Goal: Information Seeking & Learning: Learn about a topic

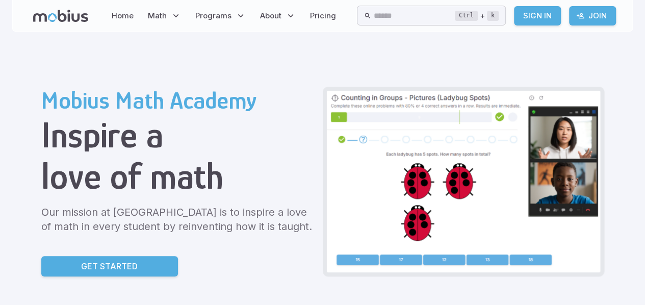
click at [564, 18] on div "Ctrl + k ​ Sign In Join" at bounding box center [486, 16] width 259 height 20
click at [552, 19] on link "Sign In" at bounding box center [537, 15] width 47 height 19
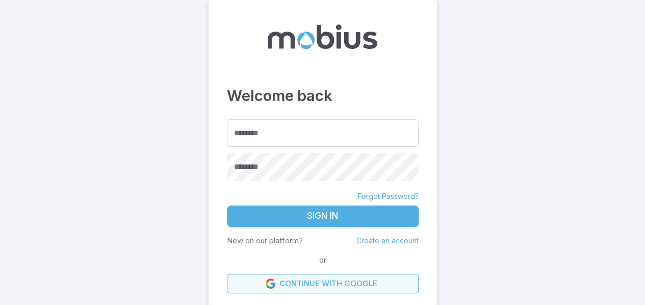
click at [276, 278] on link "Continue with Google" at bounding box center [323, 283] width 192 height 19
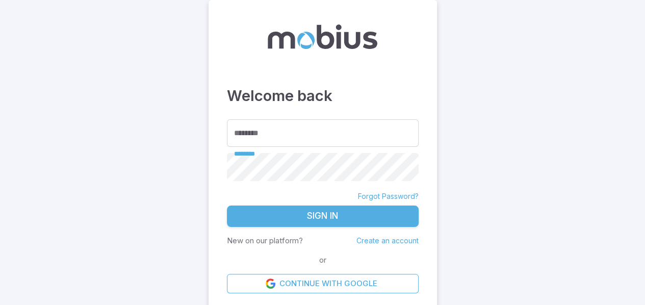
scroll to position [2, 0]
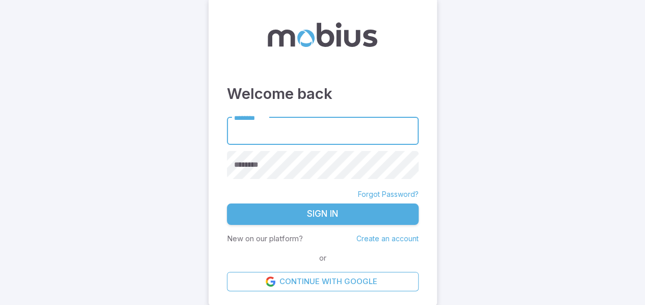
click at [282, 119] on input "********" at bounding box center [323, 131] width 192 height 28
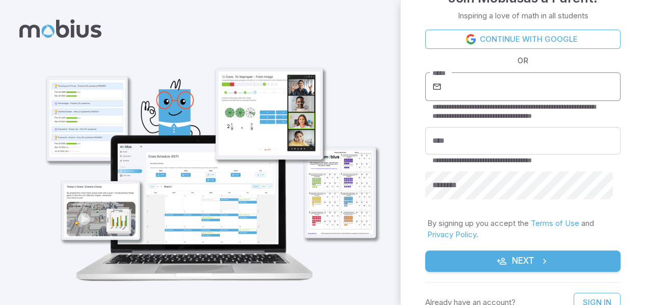
scroll to position [36, 0]
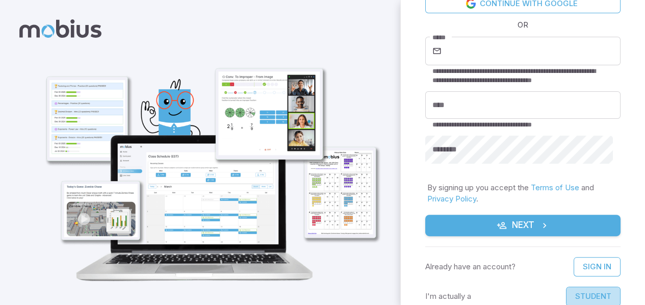
click at [577, 289] on button "Student" at bounding box center [593, 296] width 55 height 19
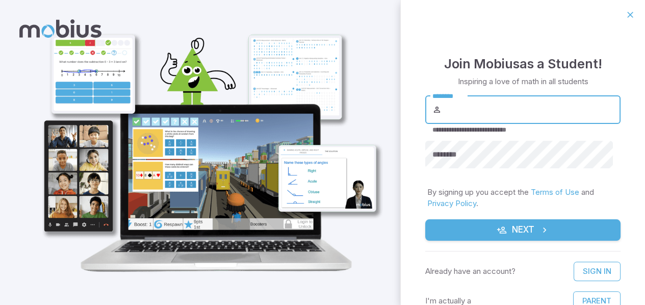
click at [515, 111] on input "********" at bounding box center [532, 109] width 177 height 29
click at [473, 122] on input "*******" at bounding box center [519, 109] width 152 height 29
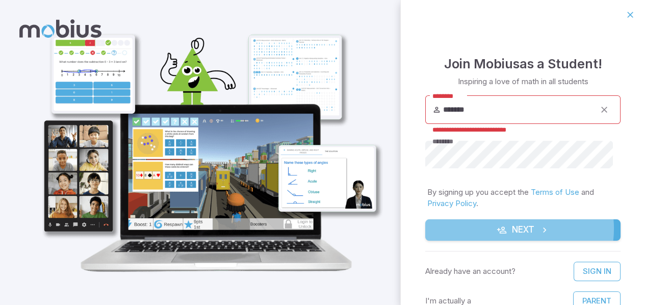
click at [505, 229] on button "Next" at bounding box center [522, 229] width 195 height 21
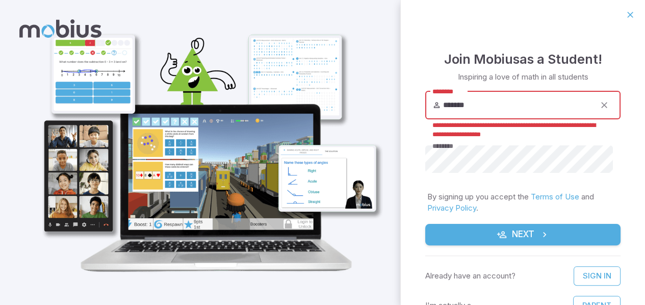
click at [518, 103] on input "*******" at bounding box center [519, 105] width 152 height 29
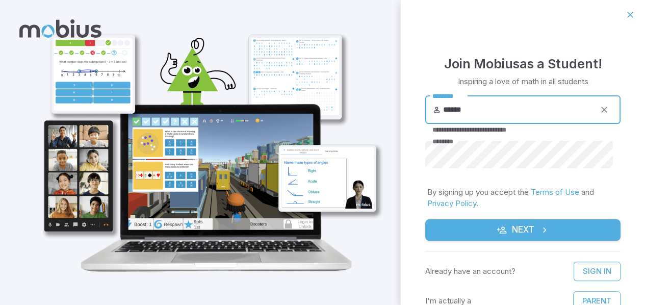
type input "******"
click at [481, 220] on button "Next" at bounding box center [522, 229] width 195 height 21
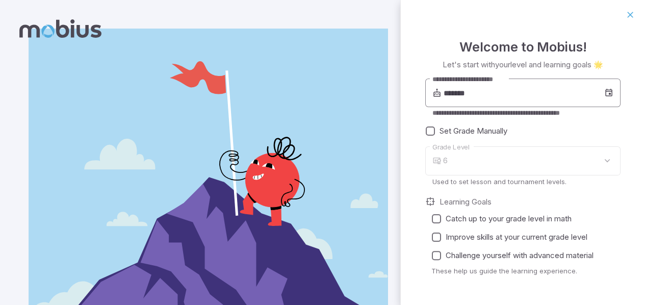
click at [496, 93] on input "*******" at bounding box center [524, 93] width 161 height 29
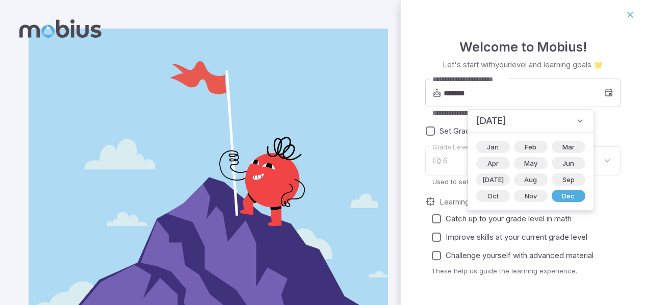
click at [440, 119] on div "**********" at bounding box center [522, 183] width 195 height 209
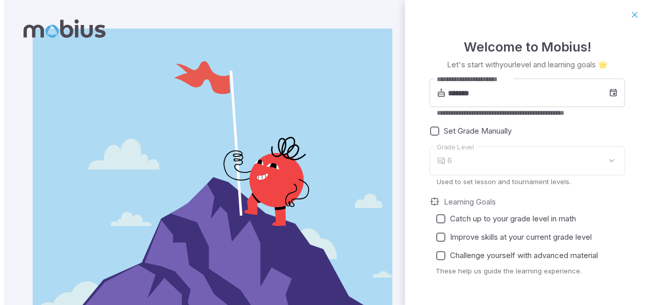
scroll to position [30, 0]
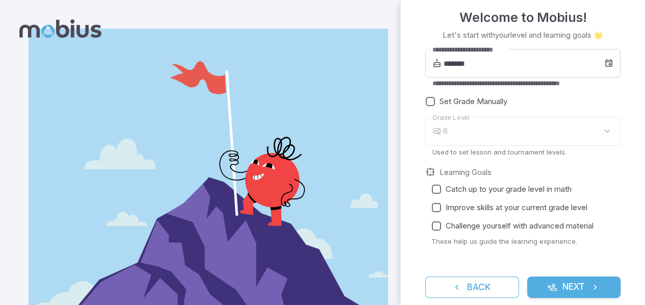
click at [483, 126] on div "6" at bounding box center [531, 131] width 177 height 29
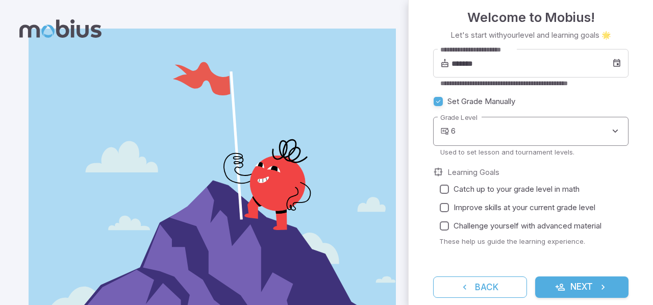
click at [459, 136] on body "**********" at bounding box center [326, 178] width 653 height 357
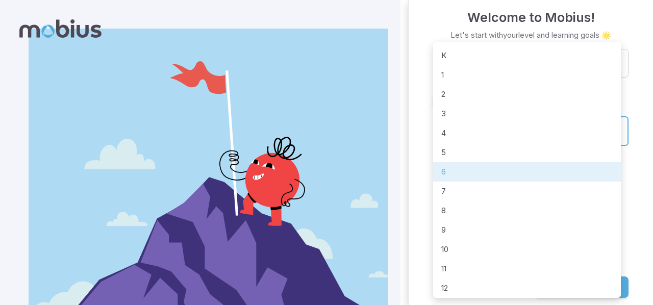
scroll to position [4, 0]
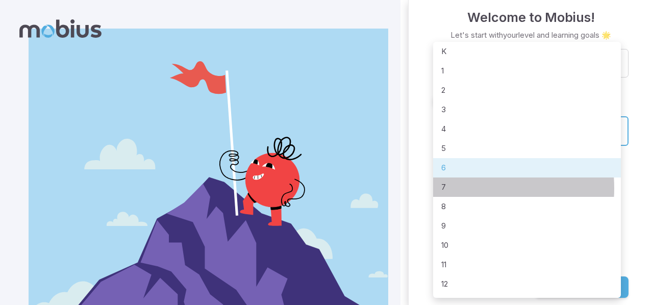
click at [456, 188] on li "7" at bounding box center [527, 186] width 188 height 19
type input "*"
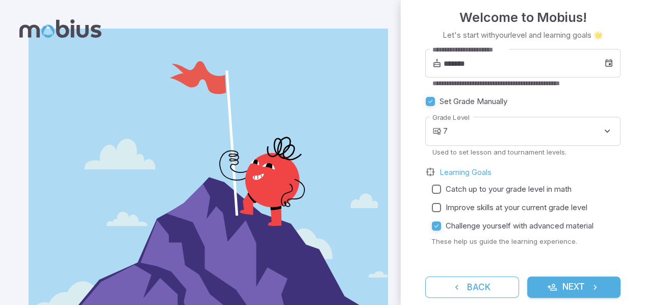
click at [547, 283] on icon "submit" at bounding box center [552, 287] width 10 height 10
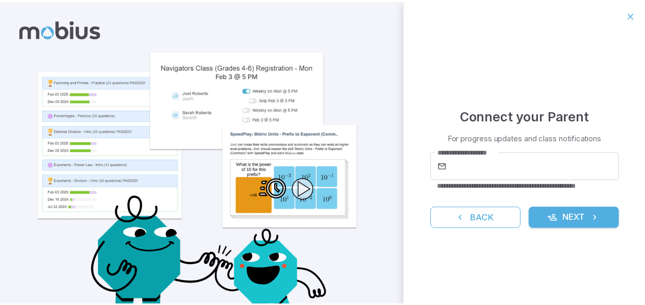
scroll to position [0, 0]
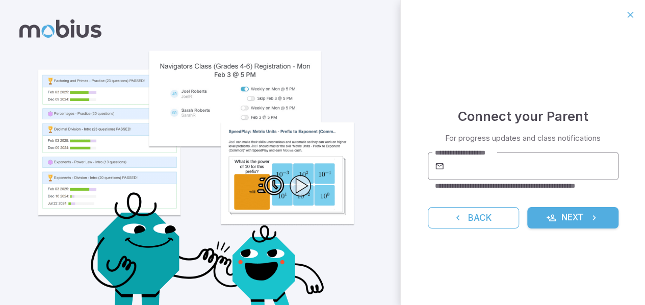
click at [476, 169] on input "**********" at bounding box center [532, 166] width 172 height 29
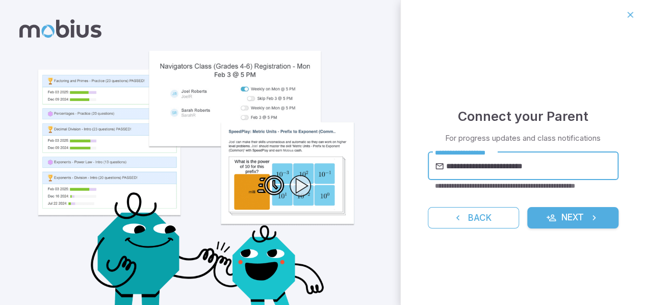
type input "**********"
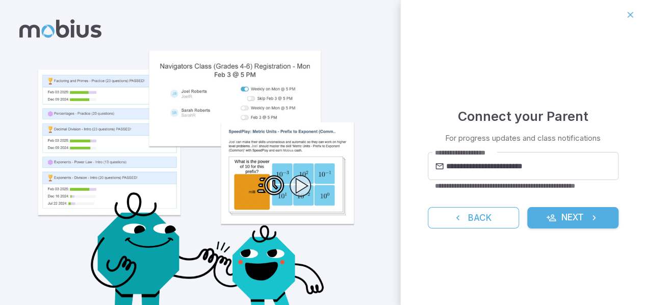
click at [554, 206] on form "**********" at bounding box center [523, 190] width 191 height 77
click at [544, 219] on button "Next" at bounding box center [572, 217] width 91 height 21
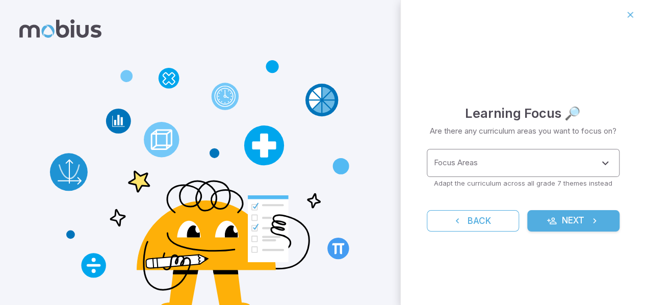
click at [519, 162] on input "Focus Areas" at bounding box center [515, 163] width 168 height 19
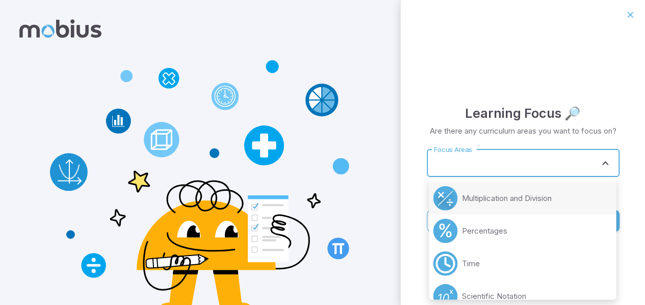
scroll to position [360, 0]
click at [501, 50] on div "Learning Focus 🔎 Are there any curriculum areas you want to focus on? Focus Are…" at bounding box center [523, 167] width 244 height 275
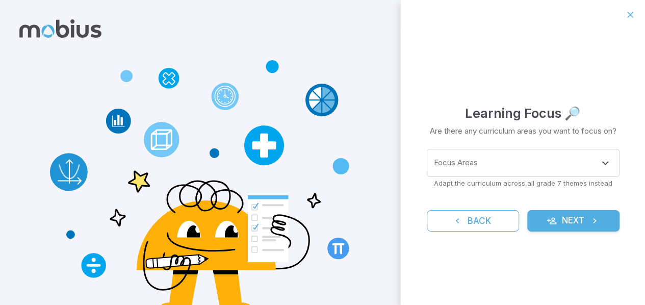
click at [574, 210] on button "Next" at bounding box center [573, 220] width 92 height 21
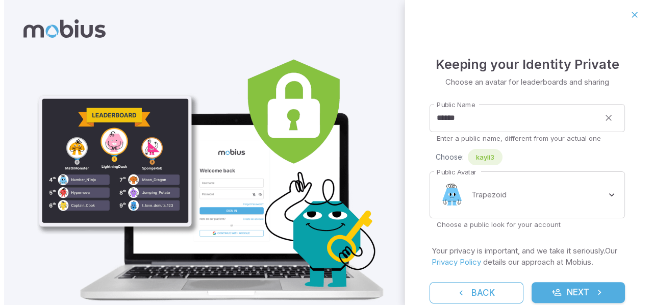
scroll to position [22, 0]
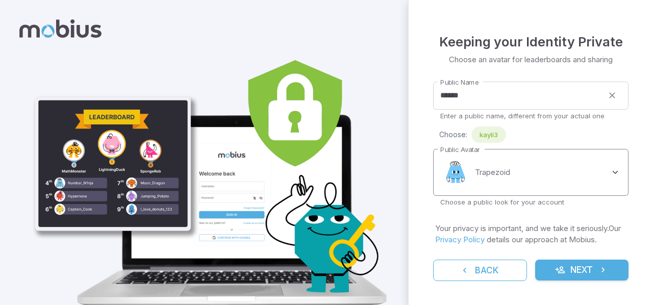
click at [516, 182] on body "**********" at bounding box center [326, 173] width 653 height 346
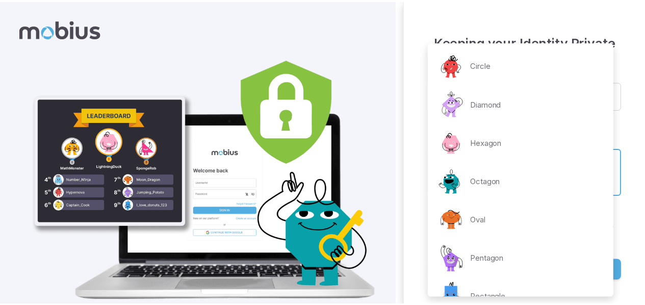
scroll to position [124, 0]
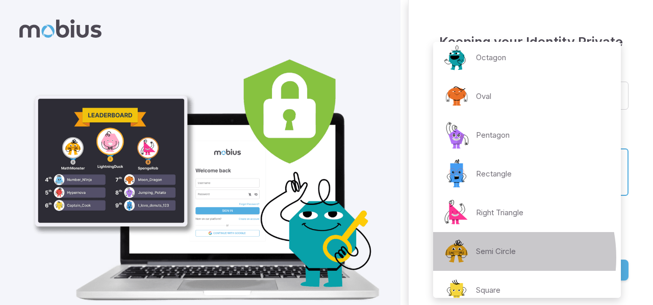
click at [472, 258] on div "Semi Circle" at bounding box center [478, 251] width 74 height 31
type input "**********"
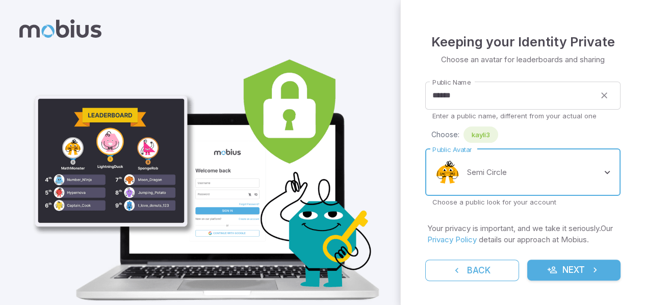
click at [552, 275] on button "Next" at bounding box center [574, 270] width 94 height 21
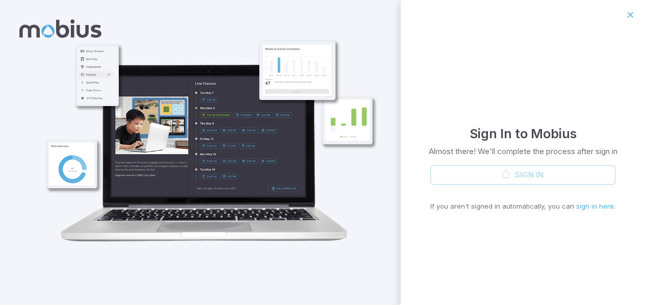
scroll to position [0, 0]
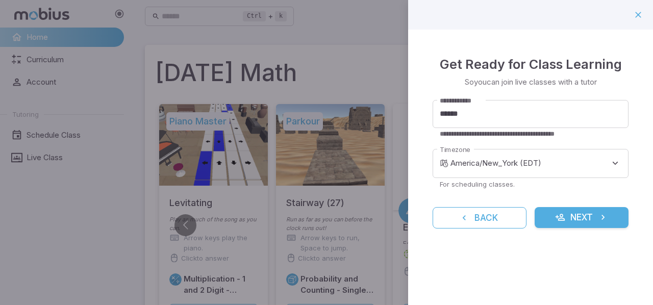
click at [581, 199] on form "**********" at bounding box center [530, 164] width 196 height 129
click at [578, 214] on button "Next" at bounding box center [581, 217] width 94 height 21
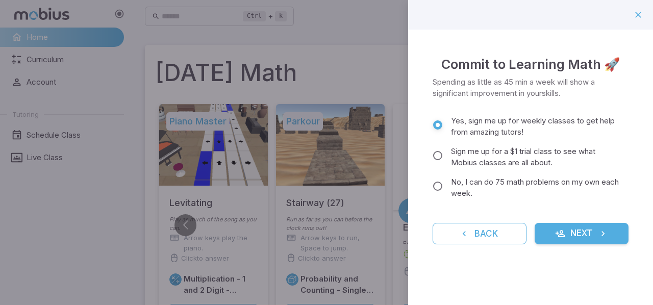
click at [490, 198] on span "No, I can do 75 math problems on my own each week." at bounding box center [535, 187] width 169 height 22
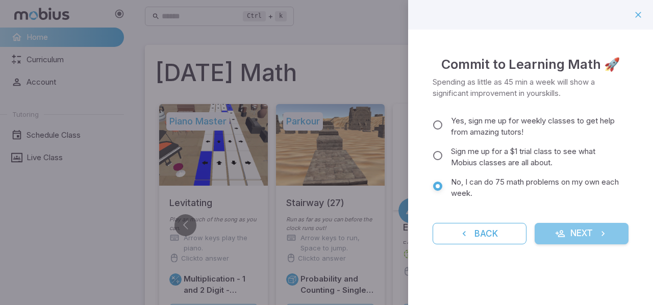
click at [571, 233] on button "Next" at bounding box center [581, 233] width 94 height 21
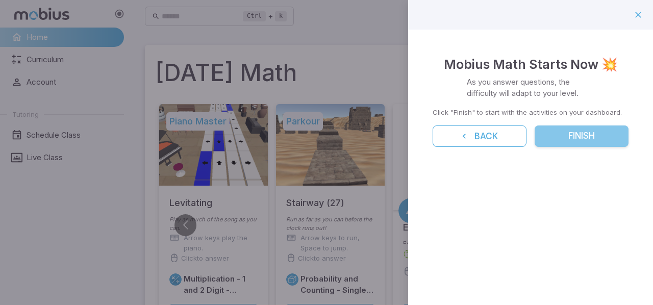
click at [568, 141] on button "Finish" at bounding box center [581, 135] width 94 height 21
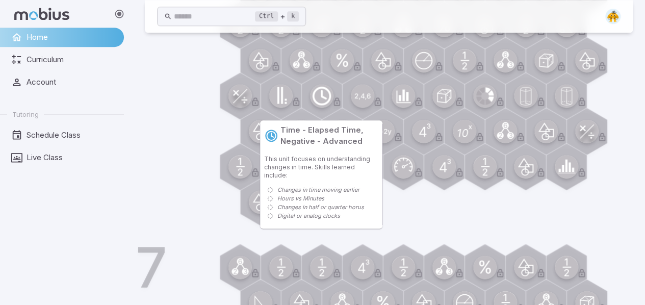
scroll to position [438, 0]
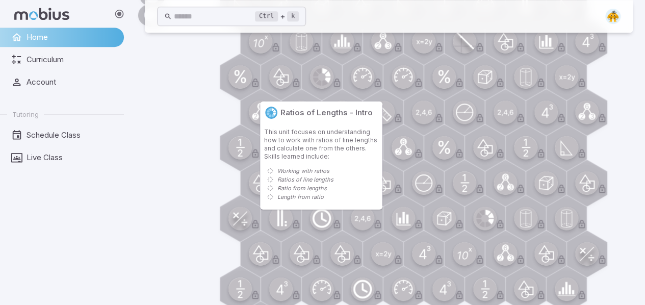
click at [332, 85] on div at bounding box center [321, 77] width 47 height 47
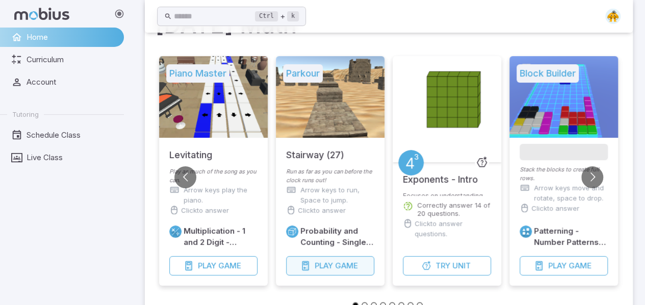
scroll to position [47, 0]
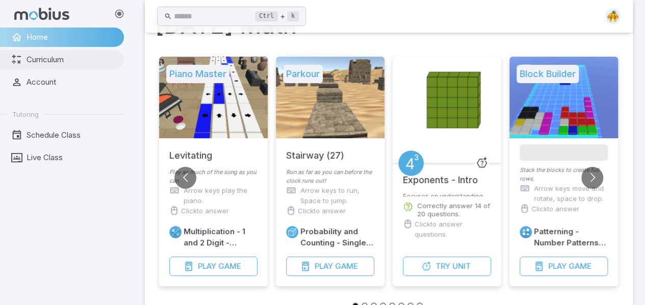
click at [83, 65] on span "Curriculum" at bounding box center [72, 59] width 90 height 11
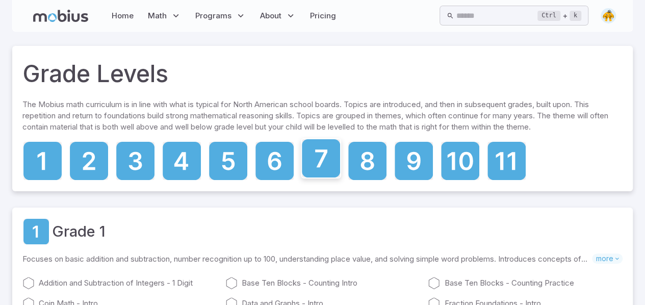
click at [310, 144] on icon at bounding box center [321, 158] width 38 height 38
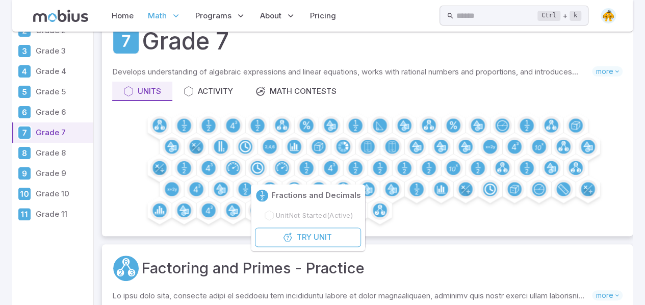
scroll to position [44, 0]
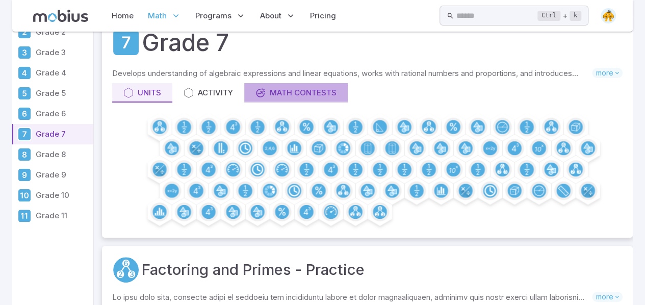
click at [312, 91] on div "Math Contests" at bounding box center [296, 92] width 81 height 11
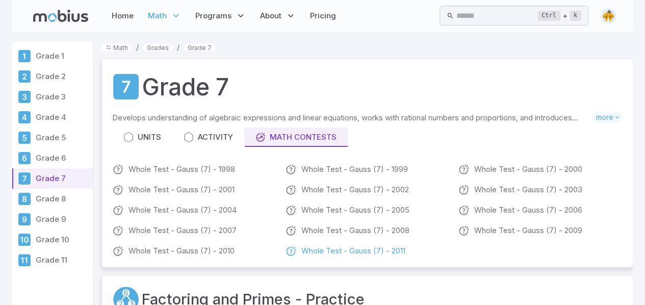
click at [340, 250] on link "Whole Test - Gauss (7) - 2011" at bounding box center [367, 251] width 165 height 12
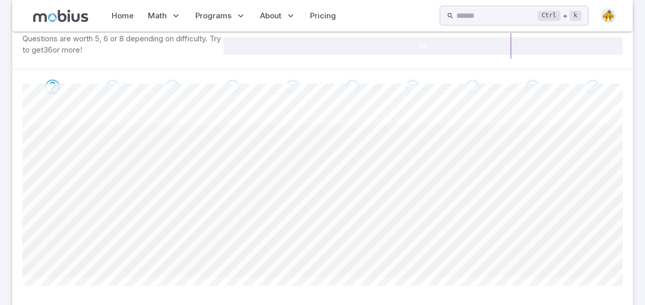
scroll to position [23, 0]
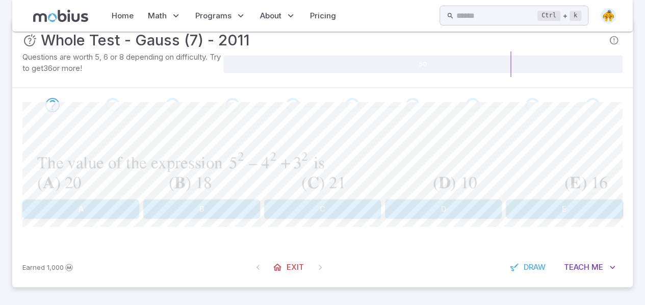
click at [197, 205] on button "B" at bounding box center [201, 208] width 117 height 19
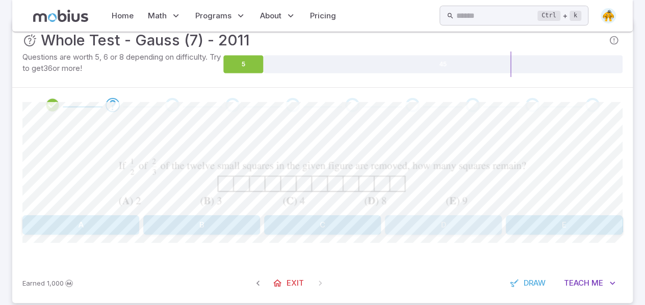
click at [397, 223] on button "D" at bounding box center [443, 224] width 117 height 19
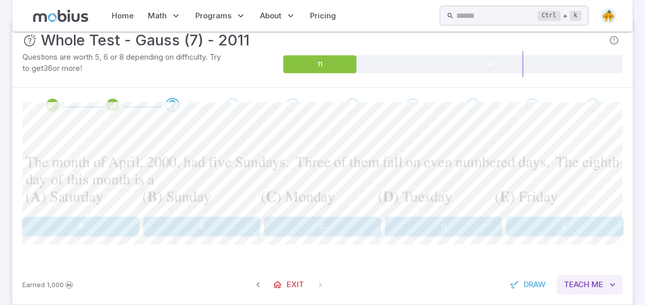
click at [589, 282] on span "Teach" at bounding box center [577, 284] width 26 height 11
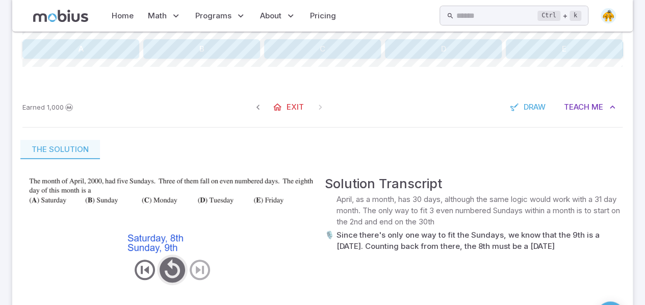
scroll to position [201, 0]
click at [166, 278] on icon "play/pause/restart" at bounding box center [172, 268] width 31 height 31
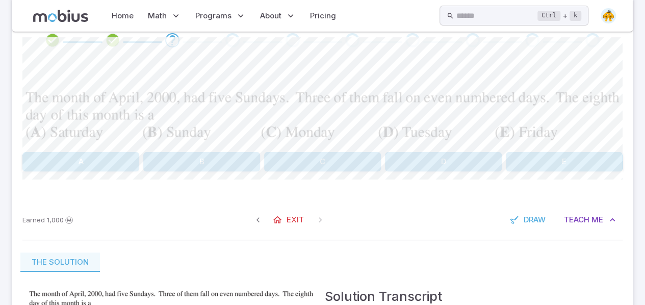
scroll to position [81, 0]
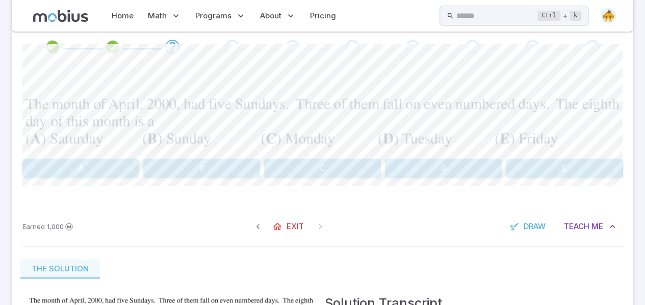
click at [89, 170] on button "A" at bounding box center [80, 168] width 117 height 19
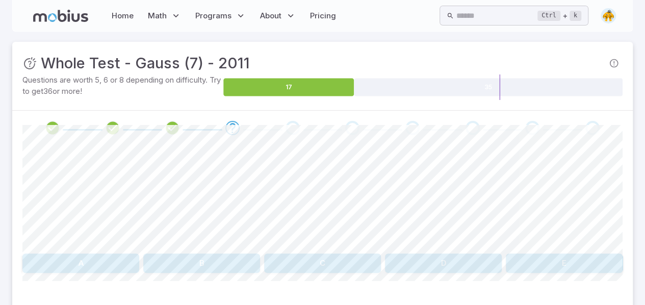
scroll to position [0, 0]
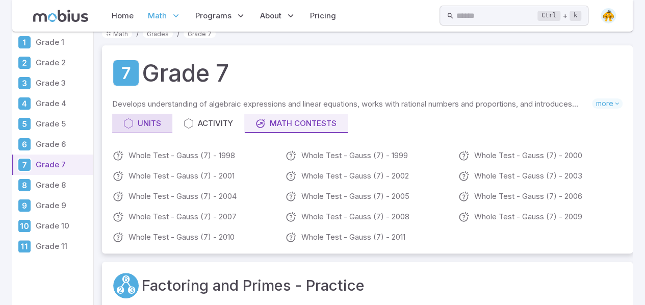
scroll to position [16, 0]
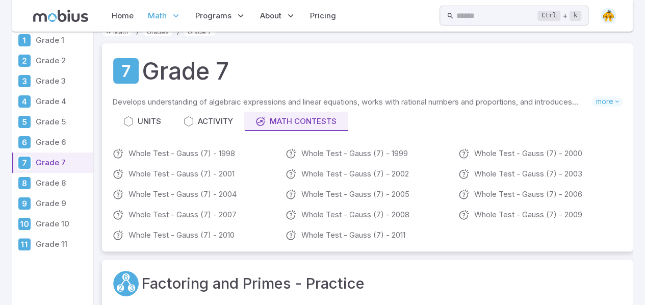
click at [75, 159] on p "Grade 7" at bounding box center [63, 162] width 54 height 11
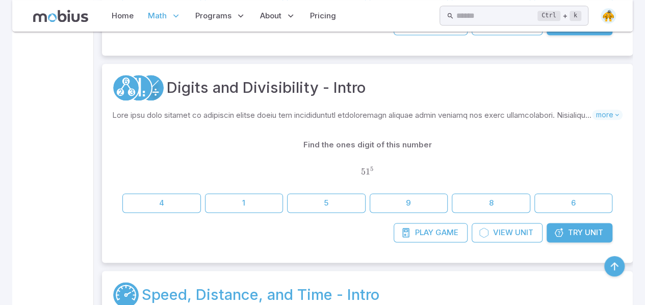
scroll to position [540, 0]
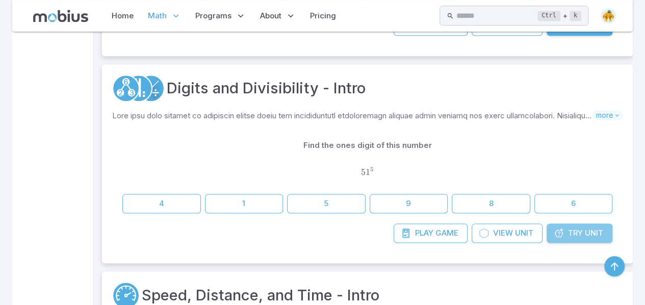
click at [564, 228] on link "Try Unit" at bounding box center [580, 232] width 66 height 19
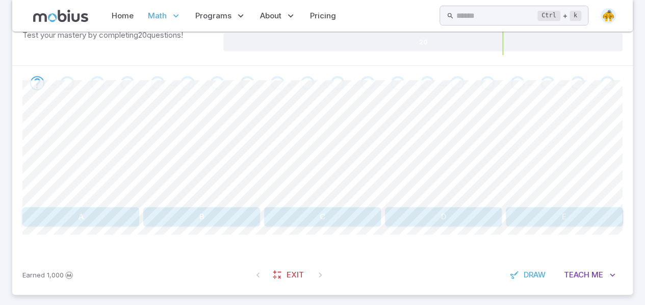
scroll to position [186, 0]
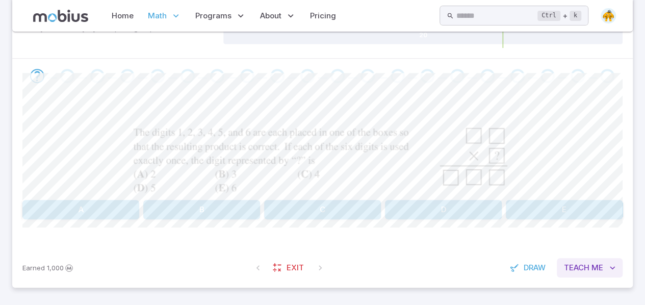
click at [570, 264] on span "Teach" at bounding box center [577, 267] width 26 height 11
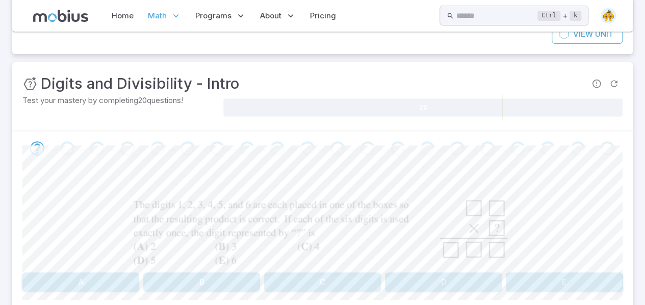
scroll to position [112, 0]
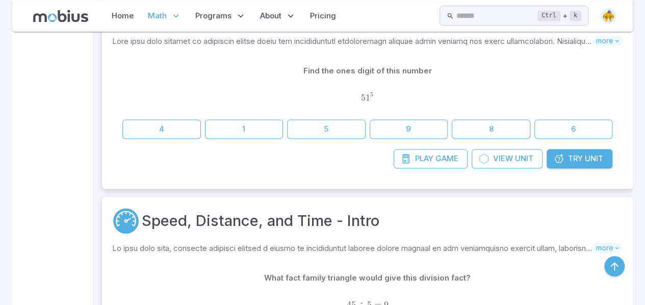
scroll to position [629, 0]
click at [496, 152] on span "View" at bounding box center [503, 157] width 20 height 11
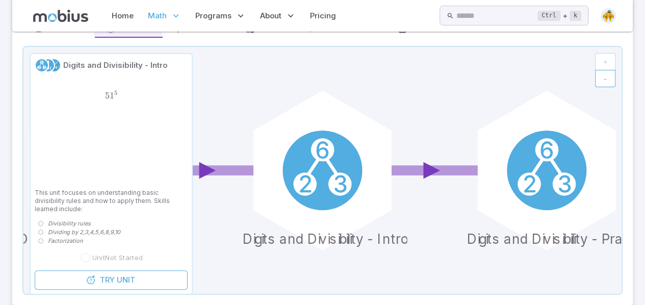
scroll to position [111, 0]
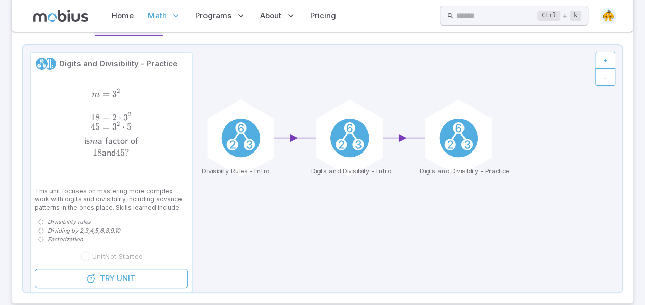
drag, startPoint x: 644, startPoint y: 143, endPoint x: 625, endPoint y: 198, distance: 58.1
click at [625, 198] on section "Math / Grades / Grade 7 / Digits and Divisibility - Intro Digits and Divisibili…" at bounding box center [322, 274] width 645 height 706
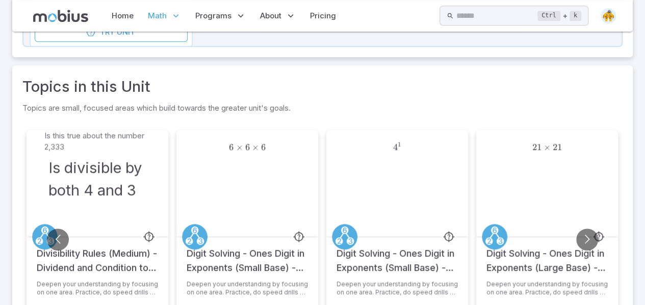
scroll to position [432, 0]
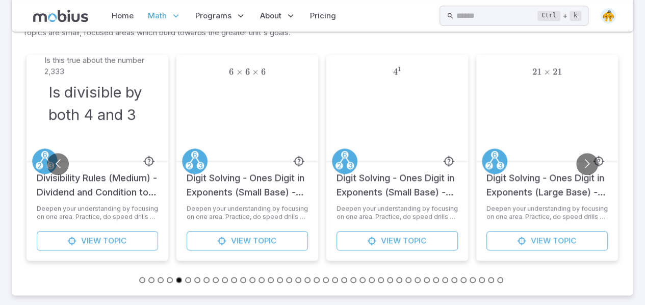
click at [141, 278] on button "Go to slide 1" at bounding box center [142, 280] width 6 height 6
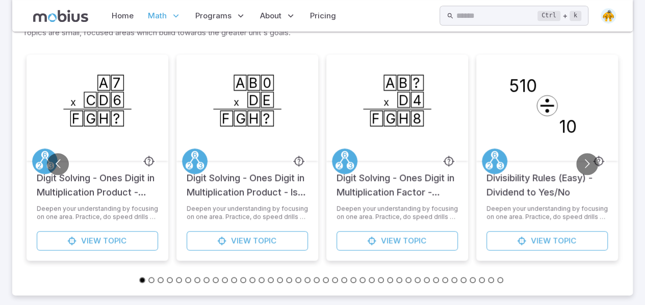
click at [141, 278] on button "Go to slide 1" at bounding box center [142, 280] width 6 height 6
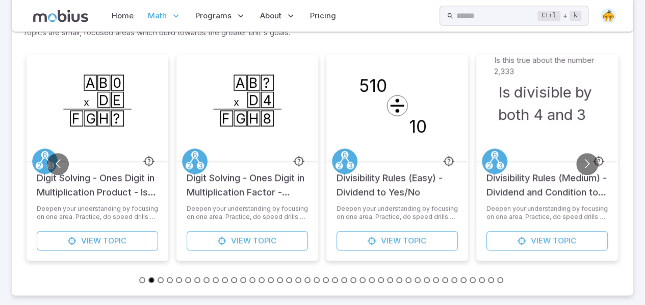
click at [149, 278] on button "Go to slide 2" at bounding box center [151, 280] width 6 height 6
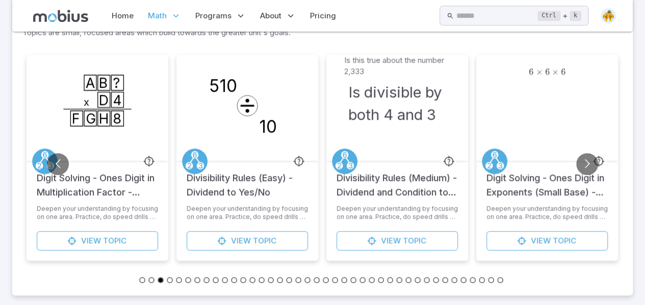
click at [158, 281] on li at bounding box center [162, 279] width 9 height 11
click at [170, 284] on li at bounding box center [171, 279] width 9 height 11
click at [168, 278] on button "Go to slide 4" at bounding box center [170, 280] width 6 height 6
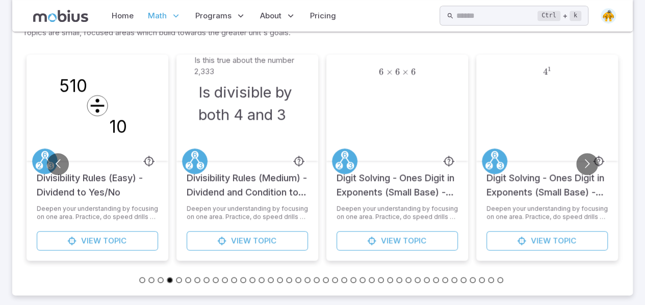
click at [176, 279] on button "Go to slide 5" at bounding box center [179, 280] width 6 height 6
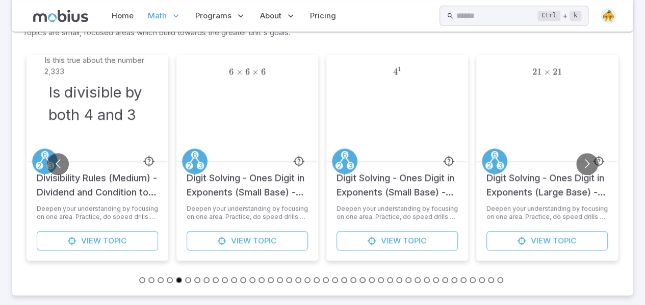
click at [189, 282] on button "Go to slide 6" at bounding box center [188, 280] width 6 height 6
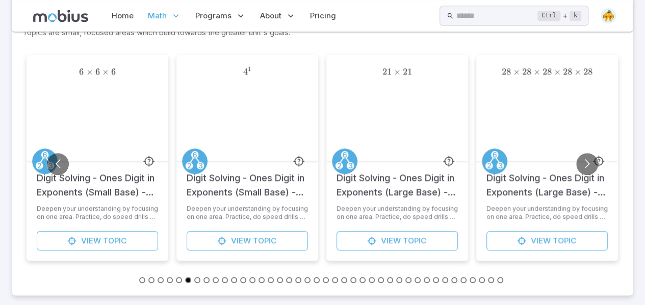
click at [196, 282] on button "Go to slide 7" at bounding box center [197, 280] width 6 height 6
click at [500, 278] on button "Go to slide 40" at bounding box center [500, 280] width 6 height 6
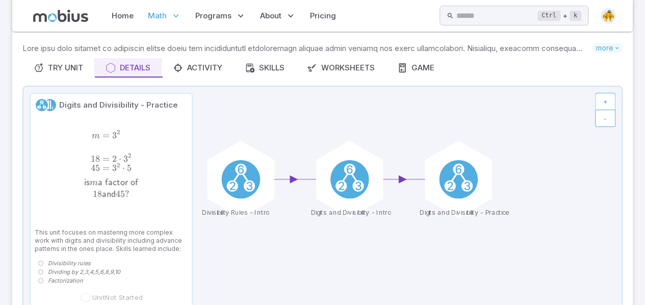
scroll to position [67, 0]
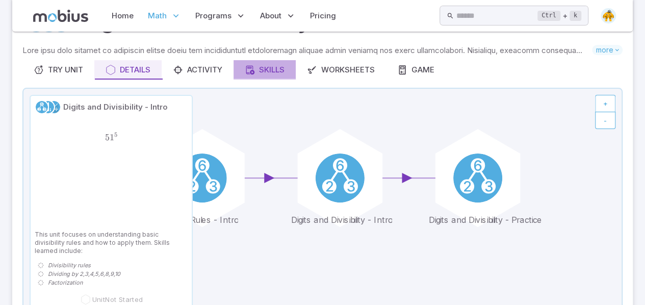
click at [275, 72] on div "Skills" at bounding box center [265, 69] width 40 height 11
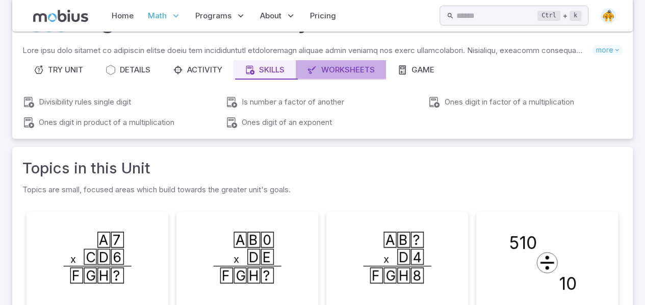
click at [333, 78] on link "Worksheets" at bounding box center [341, 69] width 90 height 19
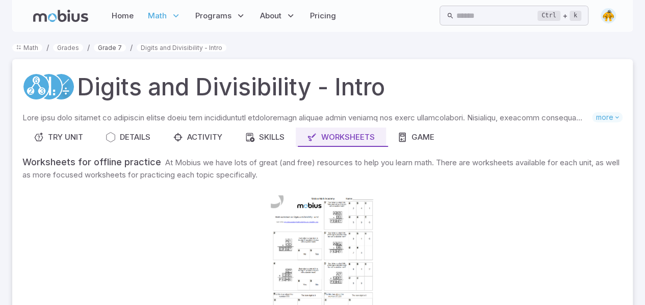
click at [108, 49] on link "Grade 7" at bounding box center [110, 48] width 32 height 8
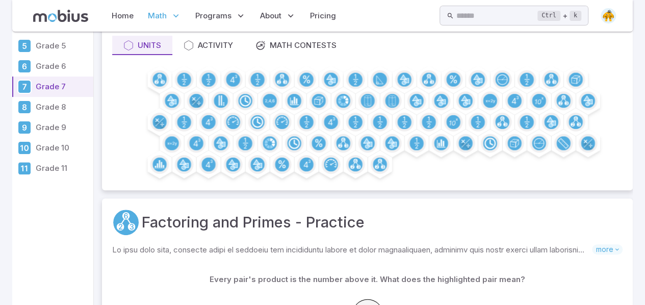
scroll to position [93, 0]
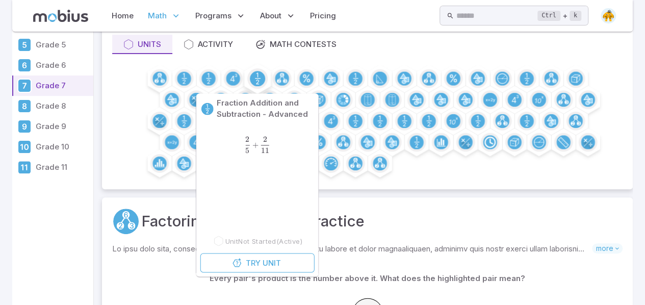
click at [254, 77] on circle at bounding box center [257, 78] width 15 height 15
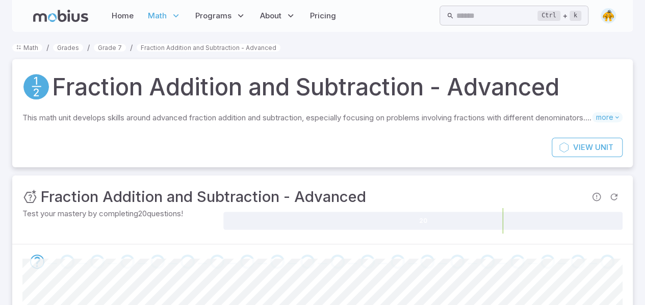
click at [203, 203] on h3 "Fraction Addition and Subtraction - Advanced" at bounding box center [203, 197] width 325 height 22
click at [228, 193] on h3 "Fraction Addition and Subtraction - Advanced" at bounding box center [203, 197] width 325 height 22
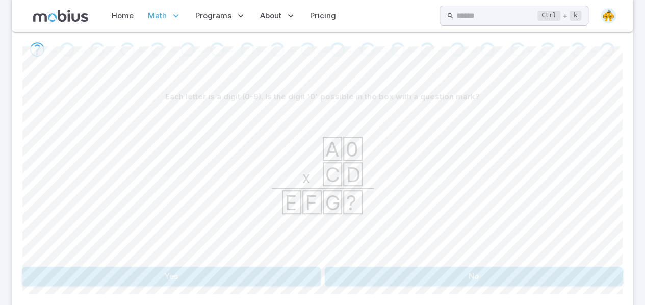
scroll to position [208, 0]
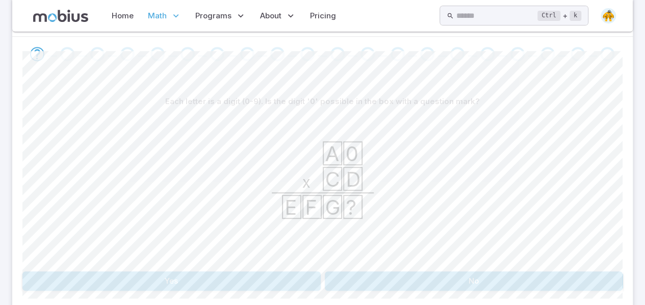
click at [362, 291] on div "Each letter is a digit (0-9). Is the digit '0' possible in the box with a quest…" at bounding box center [322, 195] width 600 height 248
click at [357, 280] on button "No" at bounding box center [474, 280] width 298 height 19
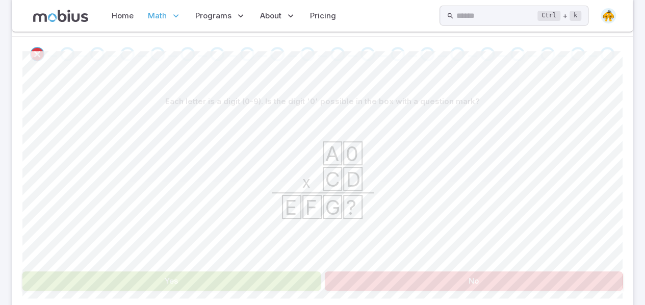
scroll to position [165, 0]
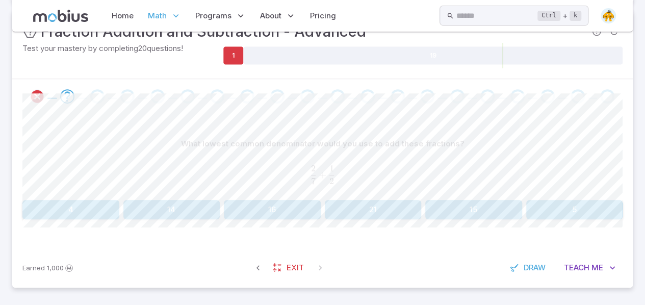
click at [211, 209] on button "14" at bounding box center [171, 209] width 97 height 19
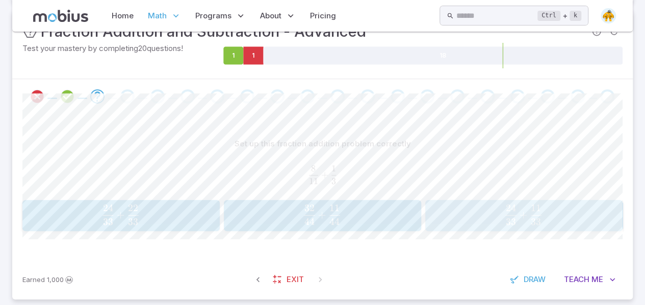
click at [501, 220] on span "33 24 ​ + 33 11 ​" at bounding box center [524, 215] width 170 height 20
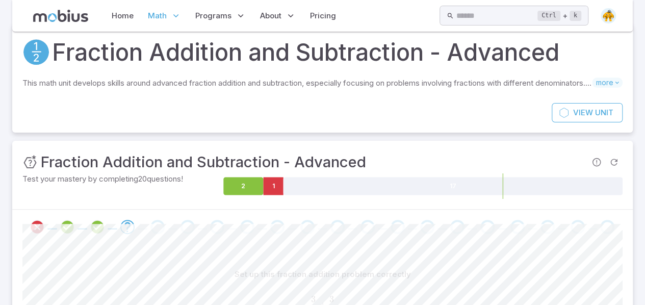
scroll to position [31, 0]
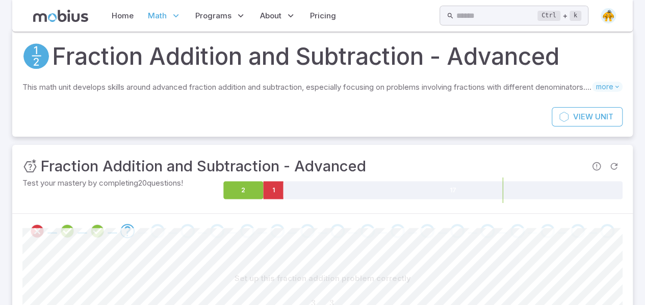
click at [578, 127] on div "View Unit" at bounding box center [322, 122] width 621 height 30
click at [570, 119] on link "View Unit" at bounding box center [587, 116] width 71 height 19
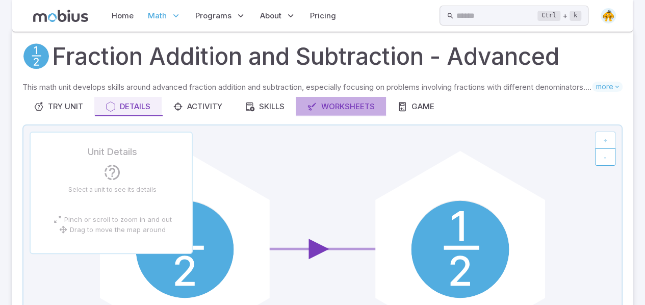
click at [342, 101] on div "Worksheets" at bounding box center [341, 106] width 68 height 11
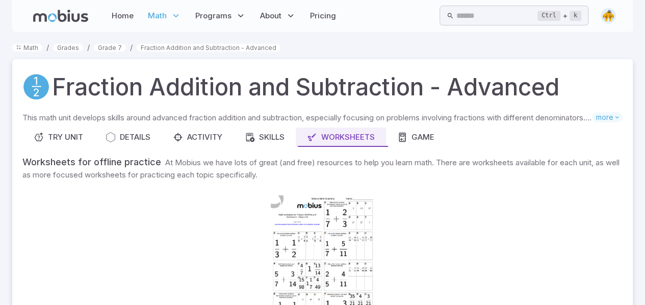
scroll to position [40, 0]
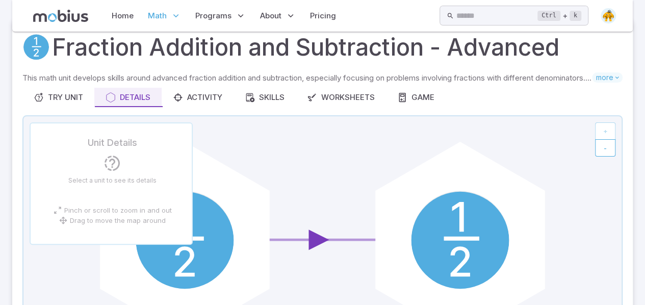
scroll to position [31, 0]
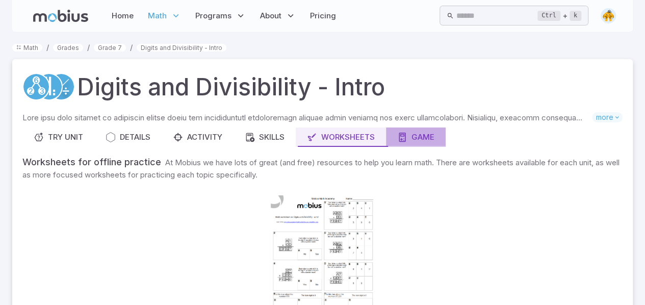
click at [418, 140] on div "Game" at bounding box center [415, 137] width 37 height 11
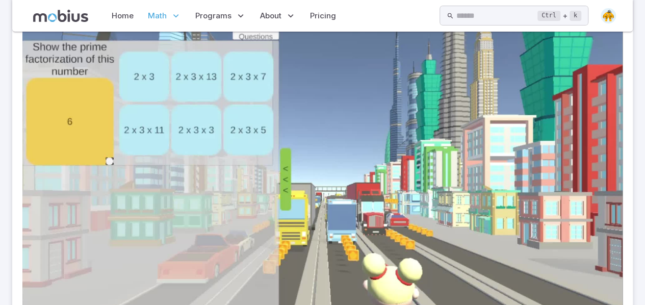
scroll to position [179, 0]
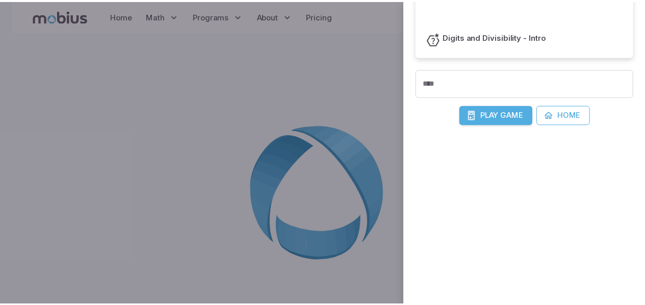
scroll to position [225, 0]
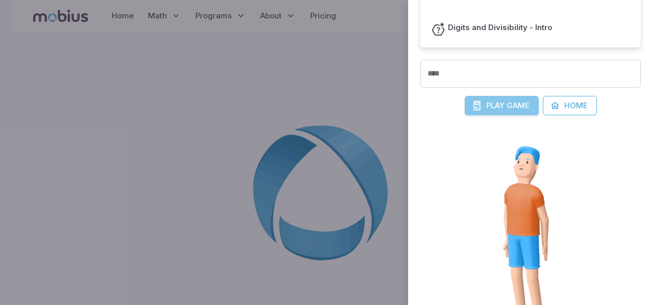
click at [509, 107] on span "Game" at bounding box center [517, 105] width 23 height 11
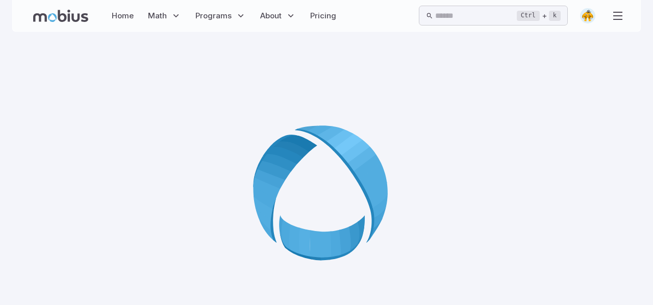
click at [587, 17] on img at bounding box center [587, 15] width 15 height 15
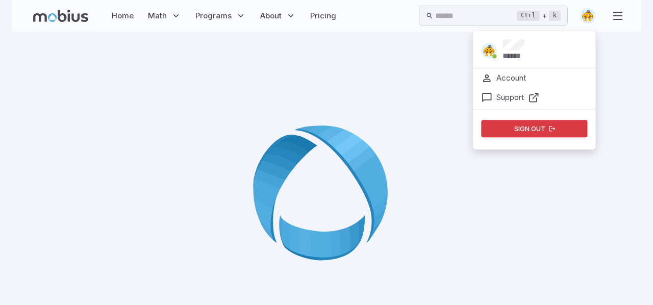
click at [490, 48] on img at bounding box center [488, 50] width 15 height 15
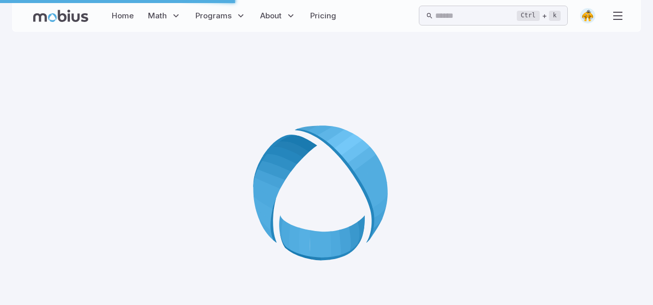
click at [395, 145] on icon at bounding box center [326, 196] width 147 height 147
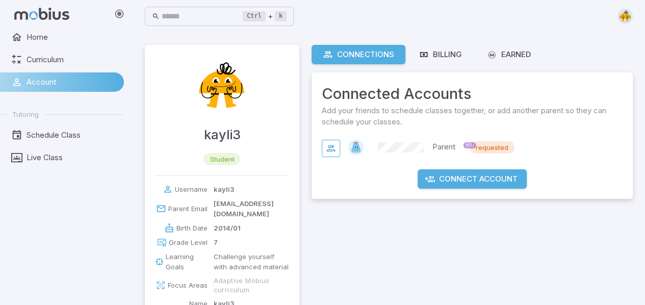
click at [486, 147] on span "requested" at bounding box center [492, 147] width 45 height 10
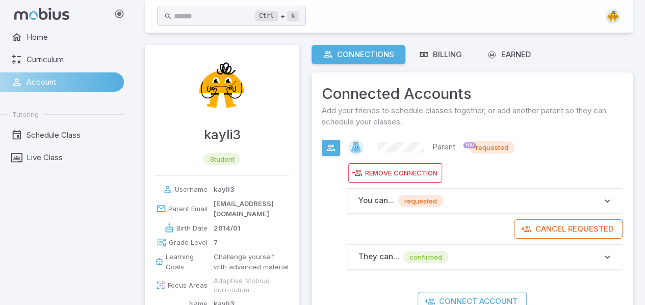
scroll to position [70, 0]
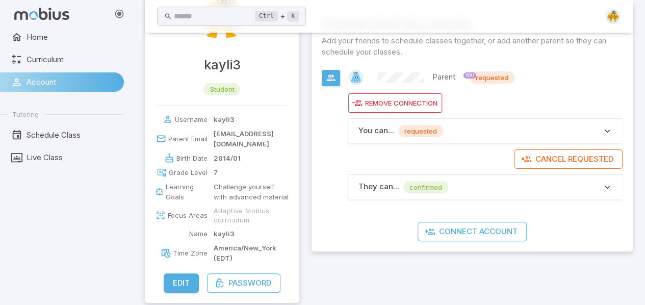
click at [419, 185] on span "confirmed" at bounding box center [425, 187] width 45 height 10
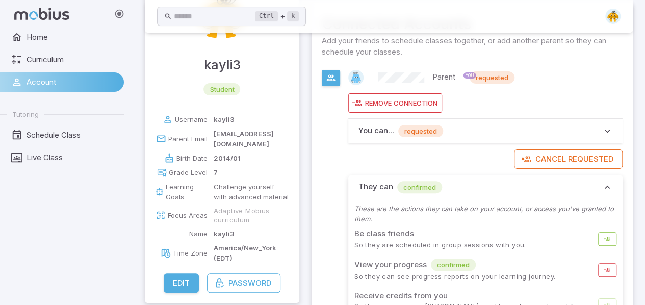
click at [415, 189] on span "confirmed" at bounding box center [419, 187] width 45 height 10
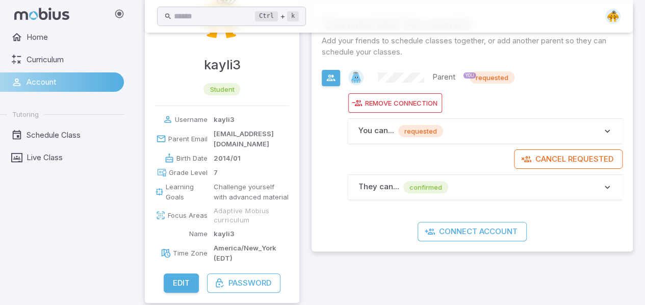
click at [420, 129] on span "requested" at bounding box center [420, 131] width 45 height 10
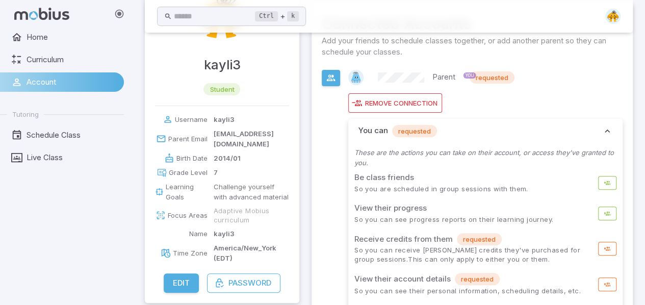
click at [420, 129] on span "requested" at bounding box center [414, 131] width 45 height 10
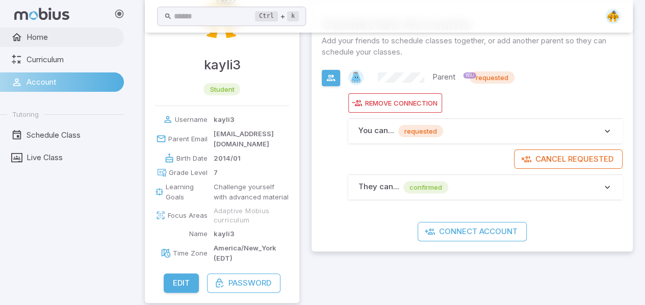
click at [85, 37] on span "Home" at bounding box center [72, 37] width 90 height 11
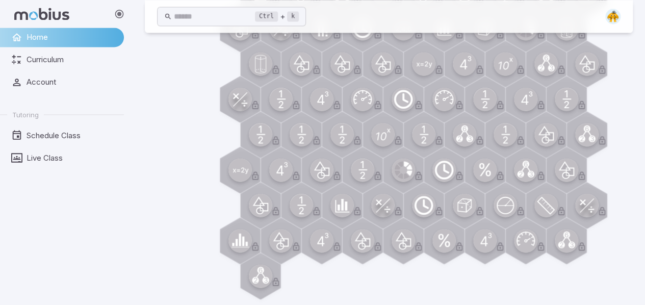
scroll to position [885, 0]
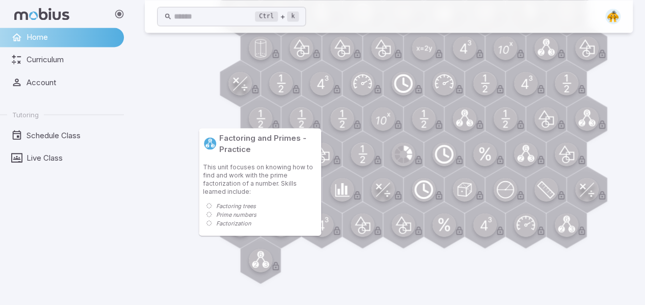
click at [268, 267] on circle at bounding box center [260, 259] width 23 height 23
click at [257, 262] on circle at bounding box center [255, 264] width 7 height 7
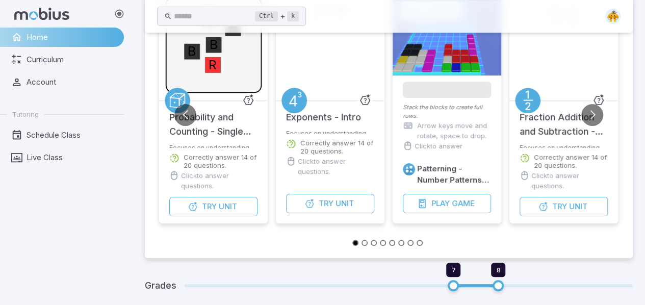
scroll to position [110, 0]
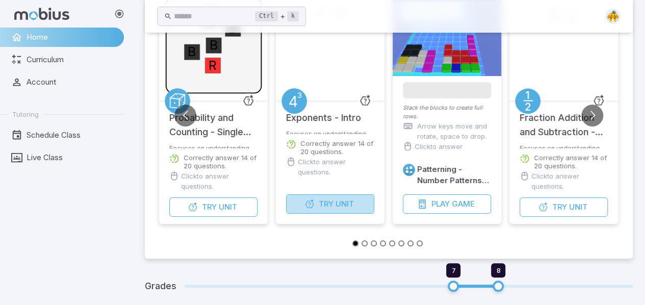
click at [330, 206] on span "Try" at bounding box center [326, 203] width 15 height 11
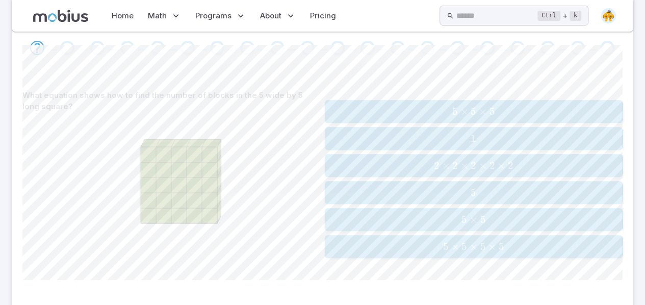
scroll to position [197, 0]
click at [451, 228] on button "5 × 5 5\times5 5 × 5" at bounding box center [474, 219] width 298 height 23
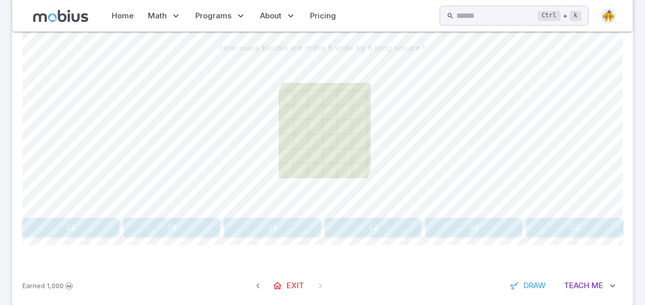
scroll to position [244, 0]
click at [512, 227] on button "36" at bounding box center [473, 226] width 97 height 19
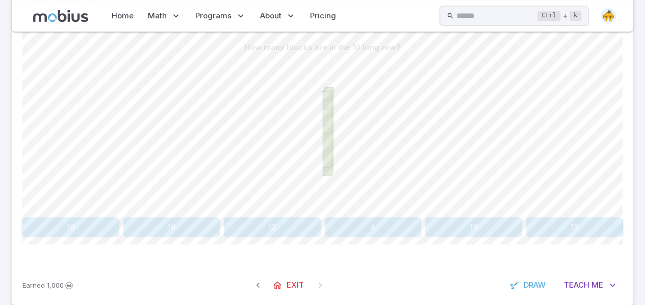
click at [101, 219] on button "10" at bounding box center [70, 226] width 97 height 19
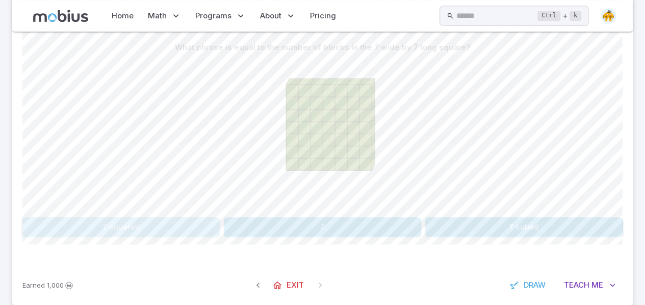
click at [140, 222] on button "7 squared" at bounding box center [120, 226] width 197 height 19
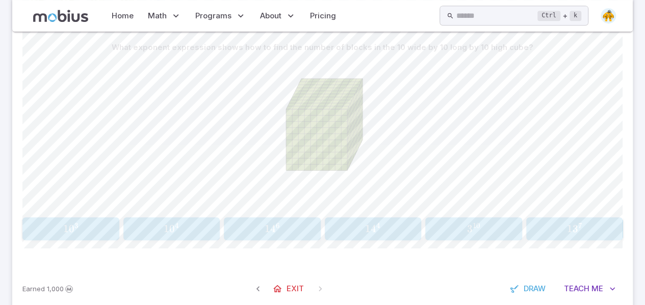
click at [94, 231] on span "1 0 3" at bounding box center [71, 228] width 90 height 13
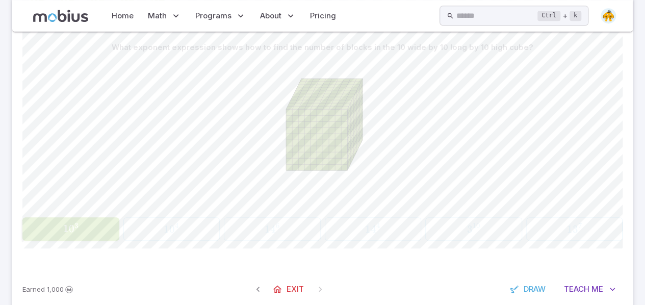
scroll to position [140, 0]
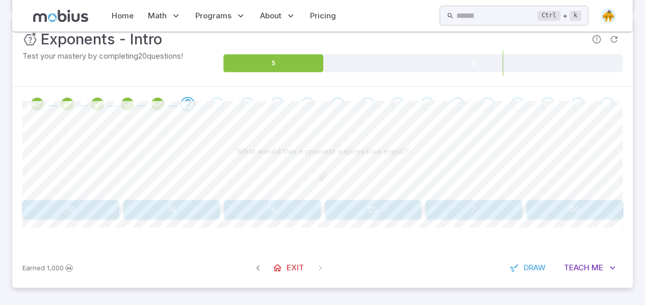
click at [266, 218] on button "16" at bounding box center [272, 209] width 97 height 19
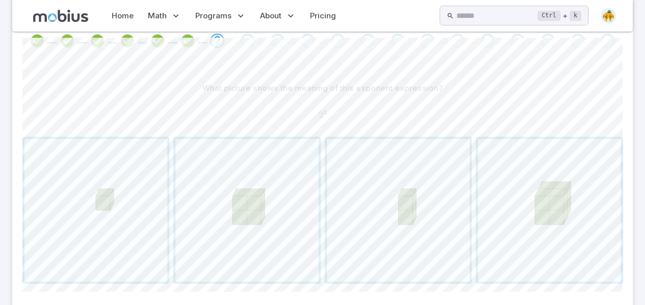
scroll to position [213, 0]
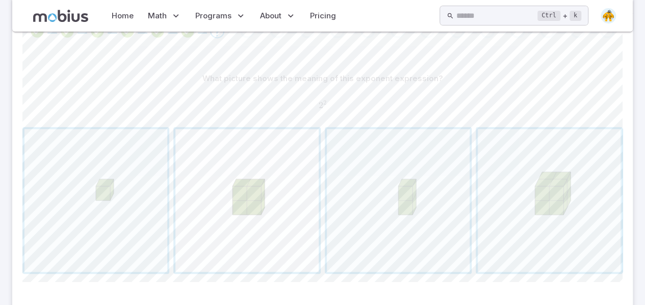
click at [297, 225] on span "button" at bounding box center [246, 200] width 143 height 143
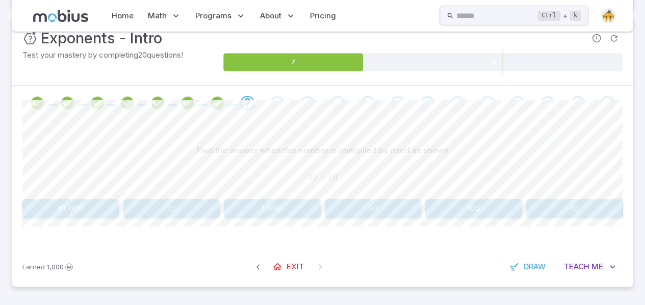
scroll to position [140, 0]
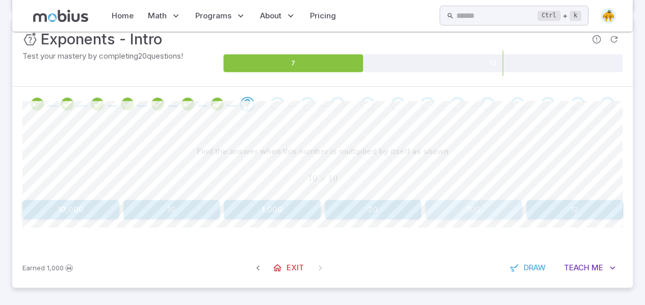
click at [485, 213] on button "100" at bounding box center [473, 209] width 97 height 19
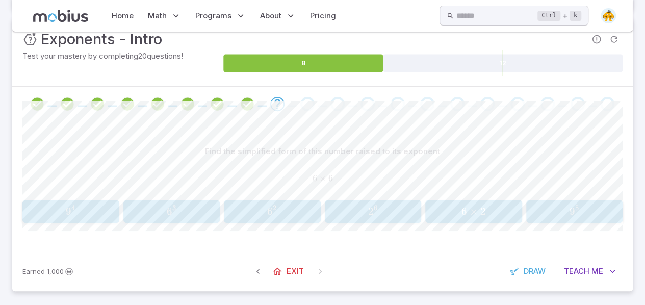
click at [269, 208] on span "6" at bounding box center [270, 211] width 6 height 13
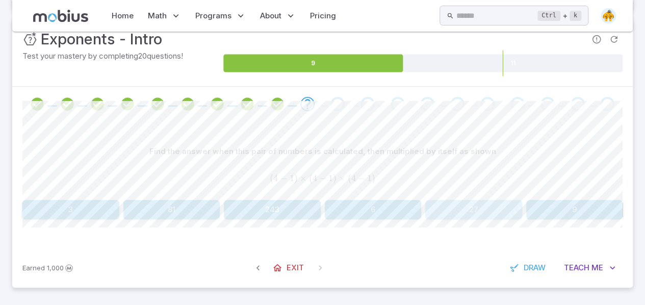
click at [476, 207] on button "27" at bounding box center [473, 209] width 97 height 19
click at [290, 205] on button "49" at bounding box center [272, 209] width 97 height 19
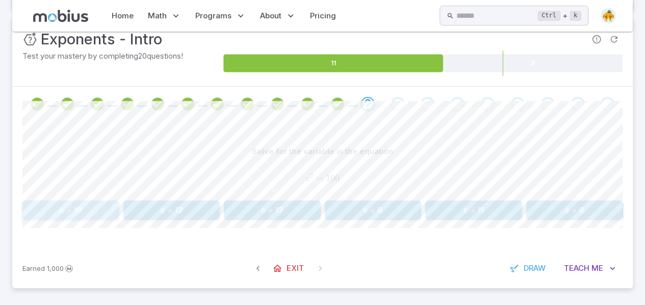
click at [89, 214] on button "c = 10" at bounding box center [70, 209] width 97 height 19
click at [64, 203] on button "121" at bounding box center [70, 209] width 97 height 19
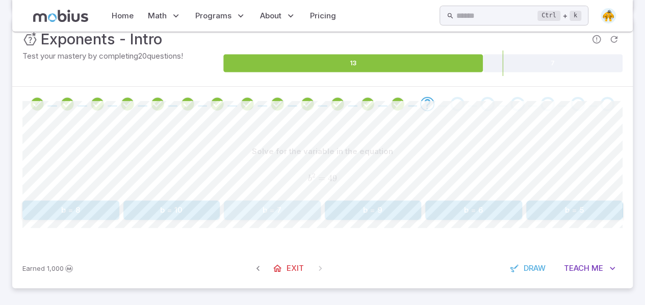
click at [250, 210] on button "b = 7" at bounding box center [272, 209] width 97 height 19
click at [438, 206] on button "49" at bounding box center [473, 209] width 97 height 19
click at [393, 206] on button "0" at bounding box center [322, 209] width 197 height 19
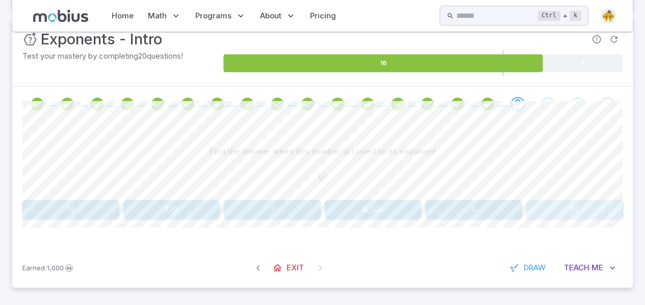
click at [560, 212] on button "81" at bounding box center [574, 209] width 97 height 19
click at [176, 211] on button "32" at bounding box center [171, 209] width 97 height 19
click at [582, 253] on div "Earned 1,000 Exit Draw Teach Me" at bounding box center [322, 268] width 621 height 40
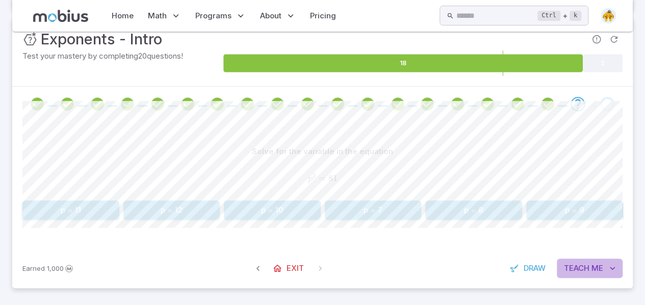
click at [582, 263] on span "Teach" at bounding box center [577, 268] width 26 height 11
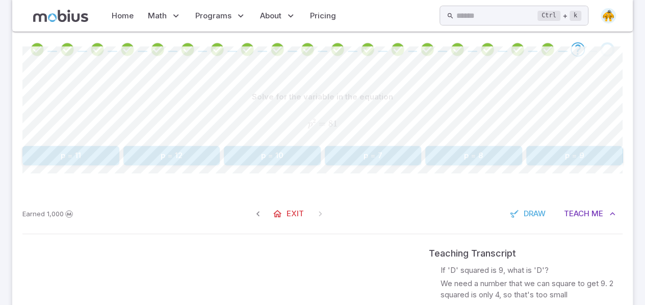
scroll to position [192, 0]
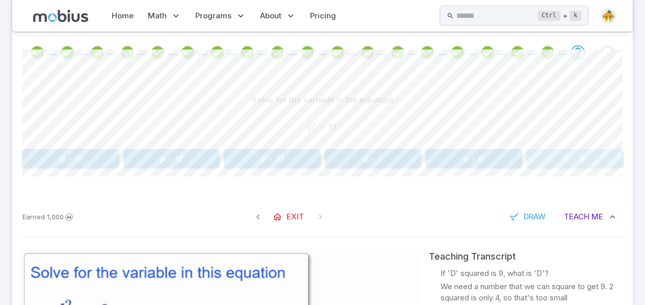
click at [566, 157] on button "p = 9" at bounding box center [574, 158] width 97 height 19
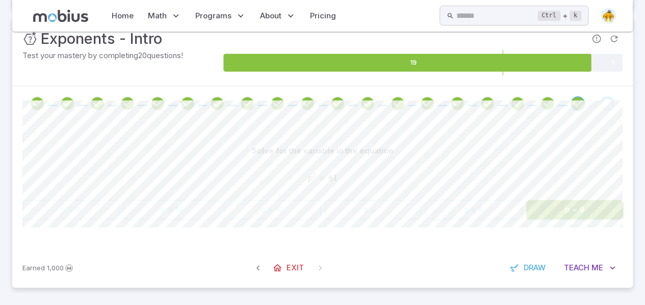
scroll to position [140, 0]
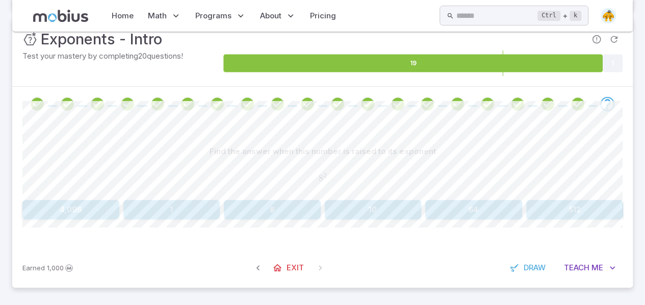
click at [496, 206] on button "64" at bounding box center [473, 209] width 97 height 19
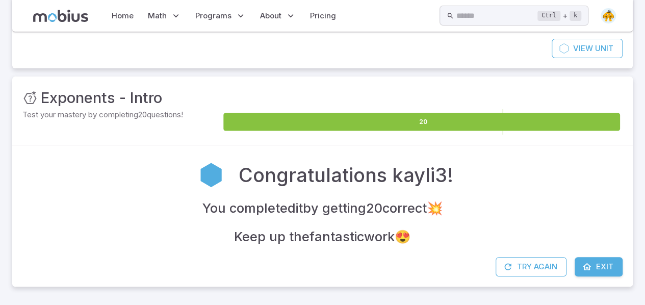
scroll to position [81, 0]
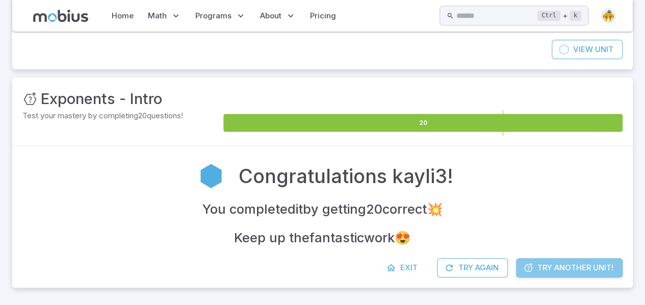
click at [548, 265] on span "Try Another Unit!" at bounding box center [576, 267] width 76 height 11
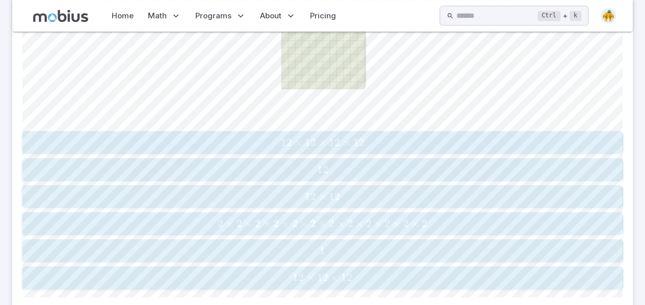
scroll to position [331, 0]
click at [396, 193] on span "12 × 12" at bounding box center [323, 196] width 594 height 13
